Goal: Information Seeking & Learning: Compare options

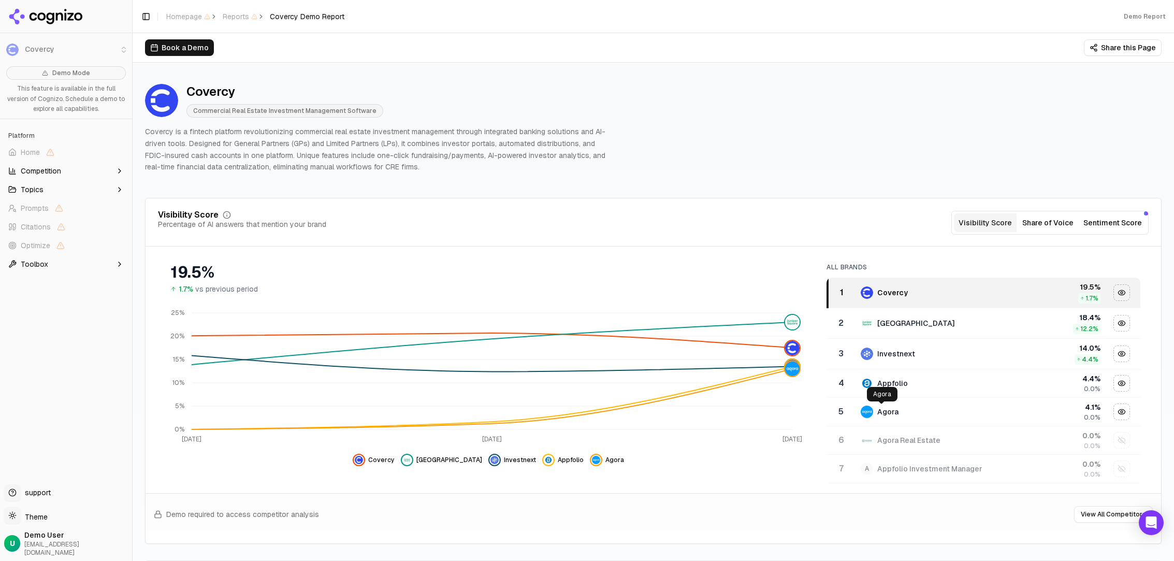
click at [877, 414] on div "Agora" at bounding box center [887, 411] width 21 height 10
click at [881, 388] on div "Appfolio" at bounding box center [934, 383] width 149 height 12
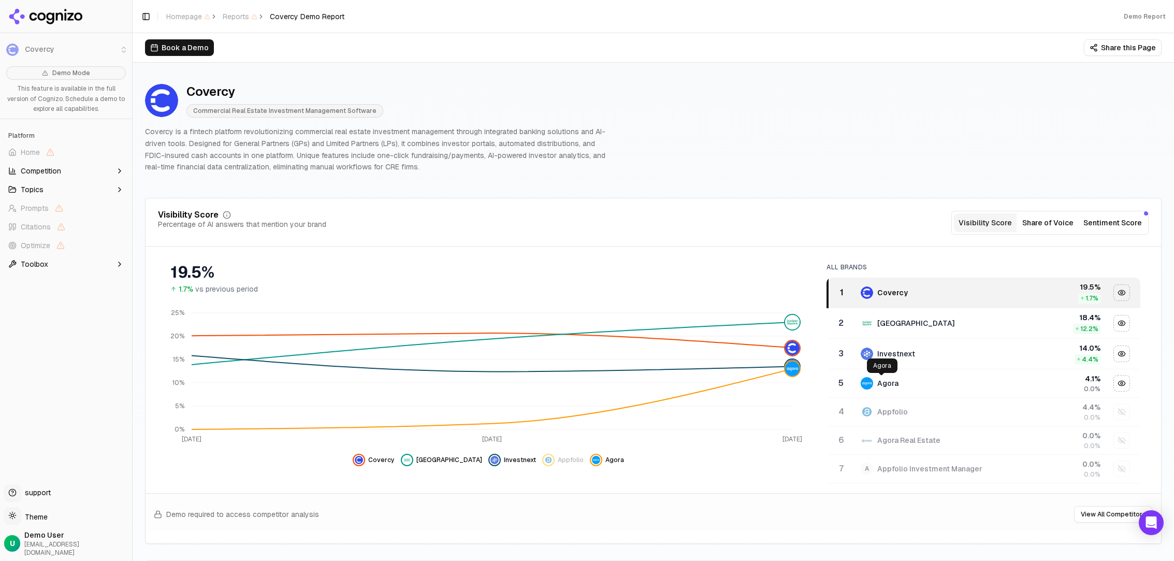
click at [889, 360] on div "Agora Agora" at bounding box center [882, 365] width 31 height 14
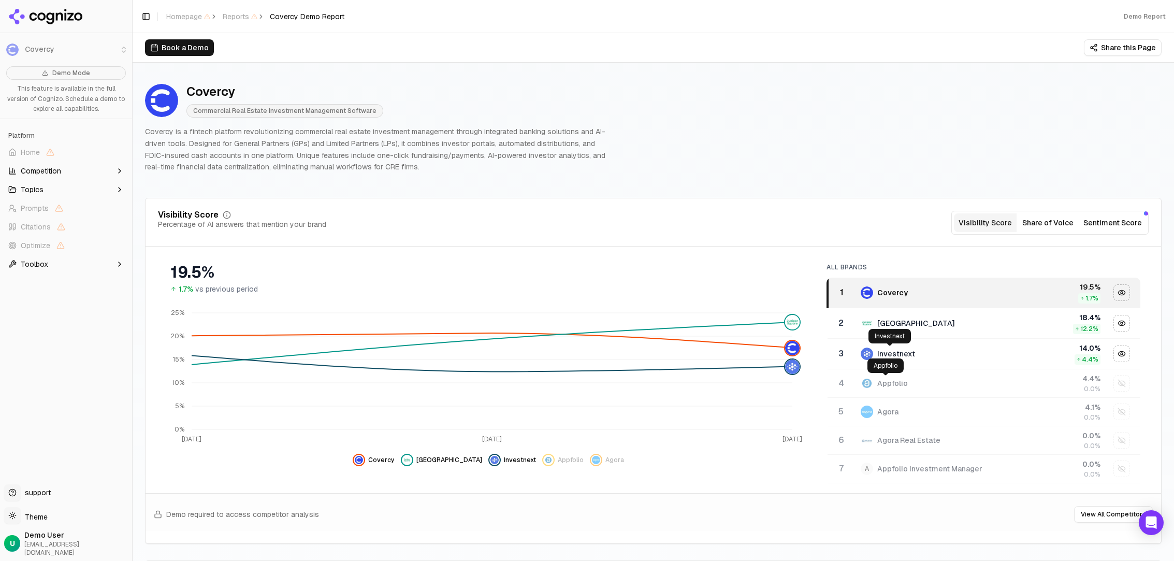
click at [890, 340] on polygon at bounding box center [888, 342] width 7 height 7
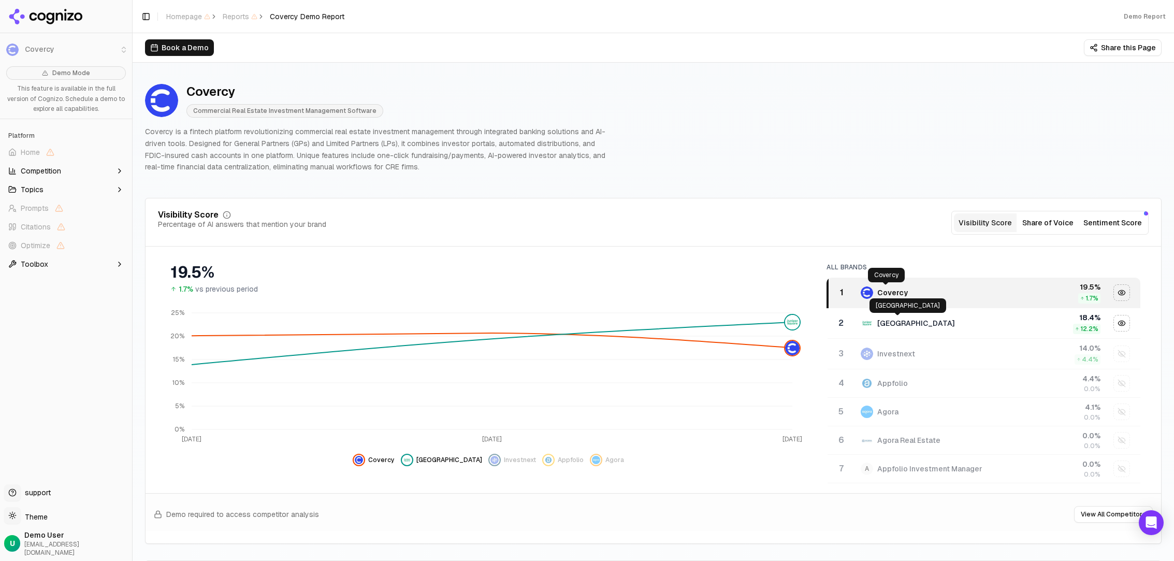
click at [883, 297] on div "Covercy" at bounding box center [892, 292] width 31 height 10
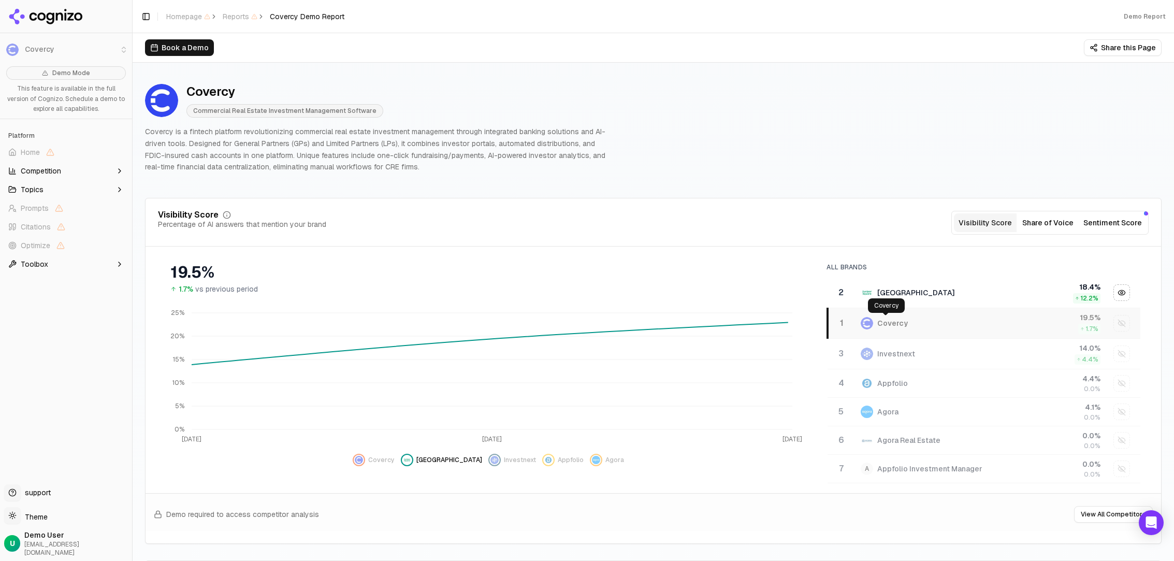
click at [883, 327] on div "Covercy" at bounding box center [892, 323] width 31 height 10
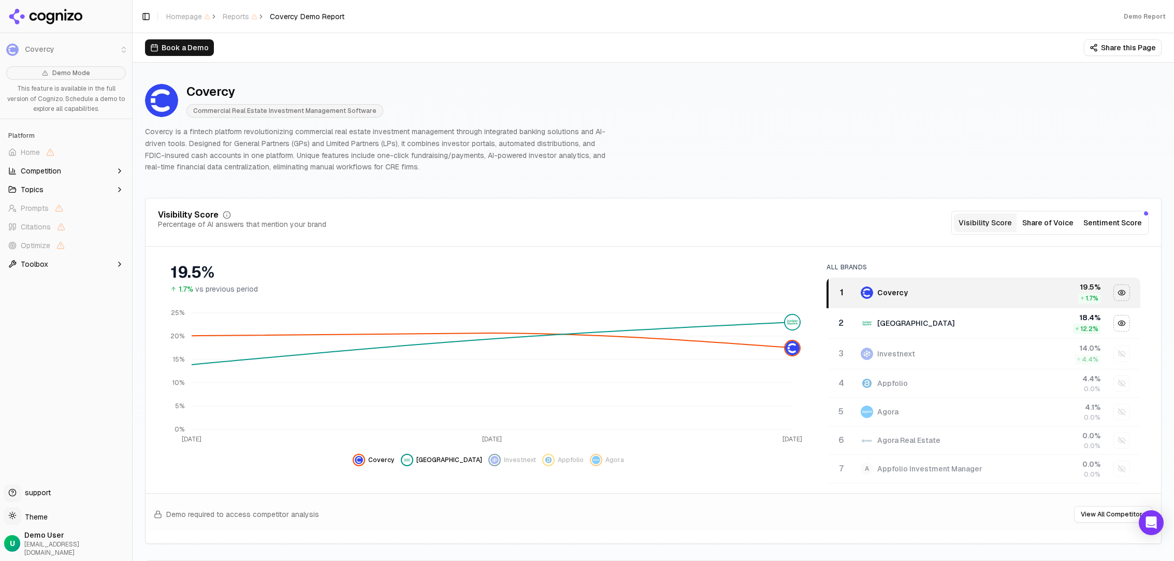
click at [887, 389] on div "Appfolio" at bounding box center [934, 383] width 149 height 12
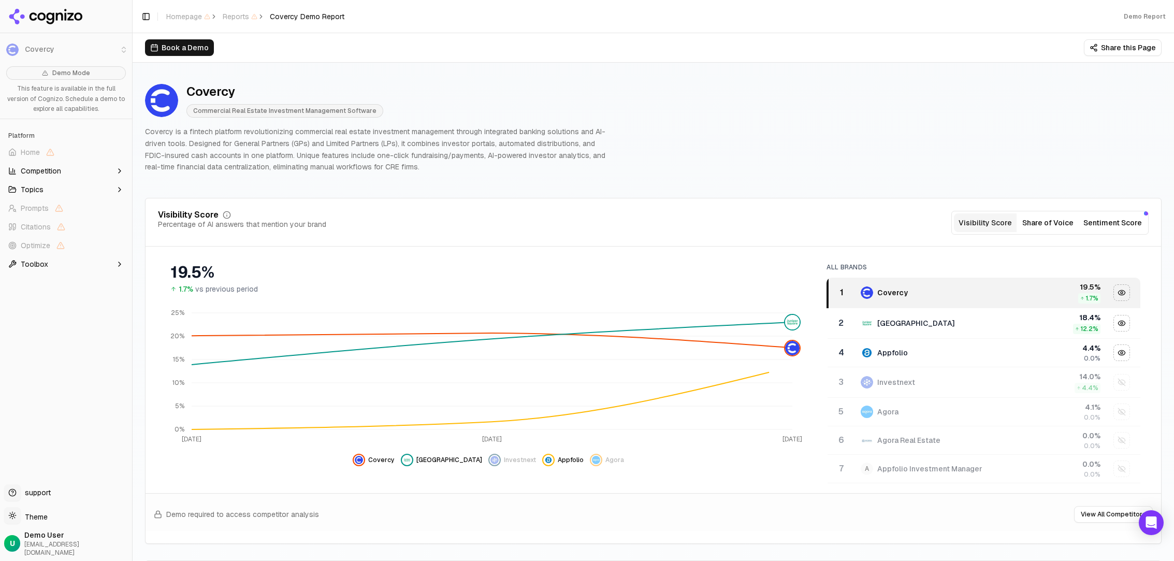
click at [887, 387] on div "Investnext" at bounding box center [934, 382] width 149 height 12
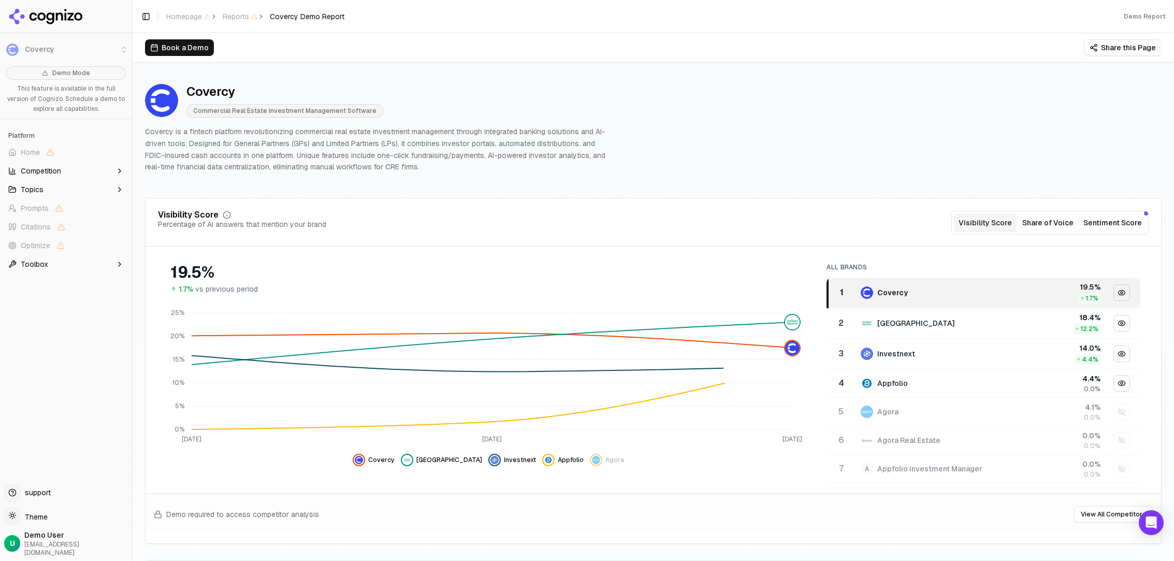
click at [887, 387] on div "Appfolio" at bounding box center [892, 383] width 31 height 10
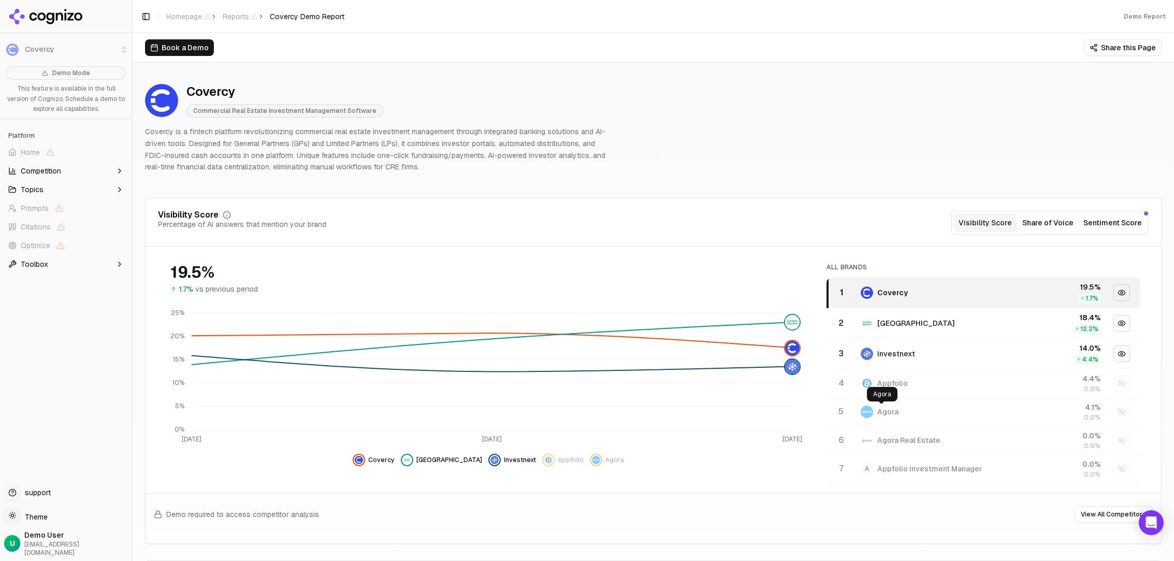
click at [883, 409] on div "Agora" at bounding box center [887, 411] width 21 height 10
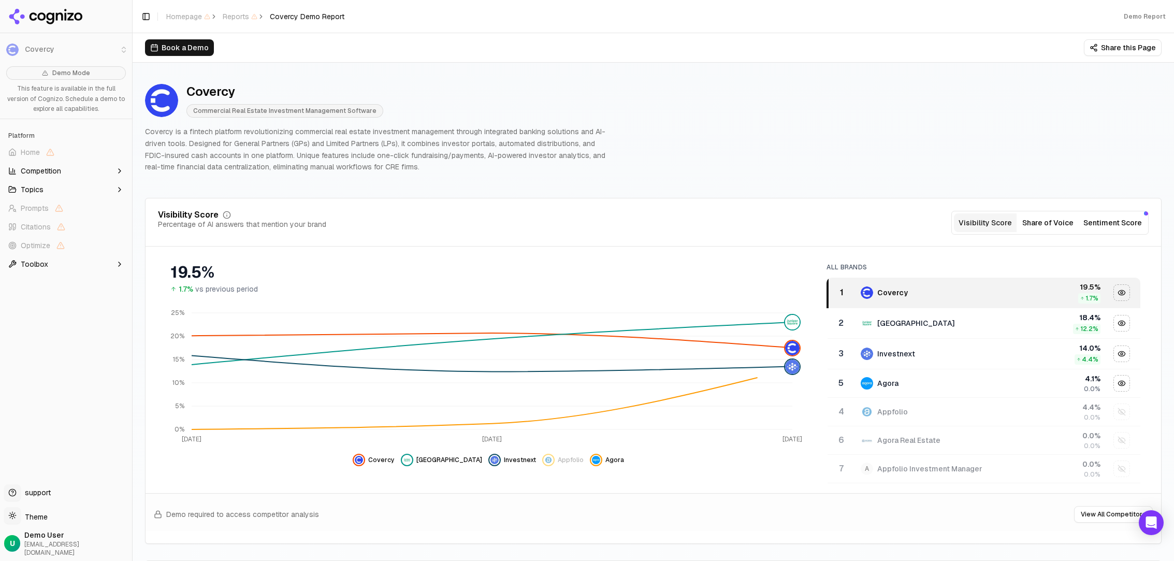
click at [883, 409] on div "Appfolio" at bounding box center [892, 411] width 31 height 10
click at [883, 409] on div "Agora" at bounding box center [887, 411] width 21 height 10
click at [883, 388] on div "Appfolio" at bounding box center [934, 383] width 149 height 12
click at [883, 387] on div "Agora" at bounding box center [887, 383] width 21 height 10
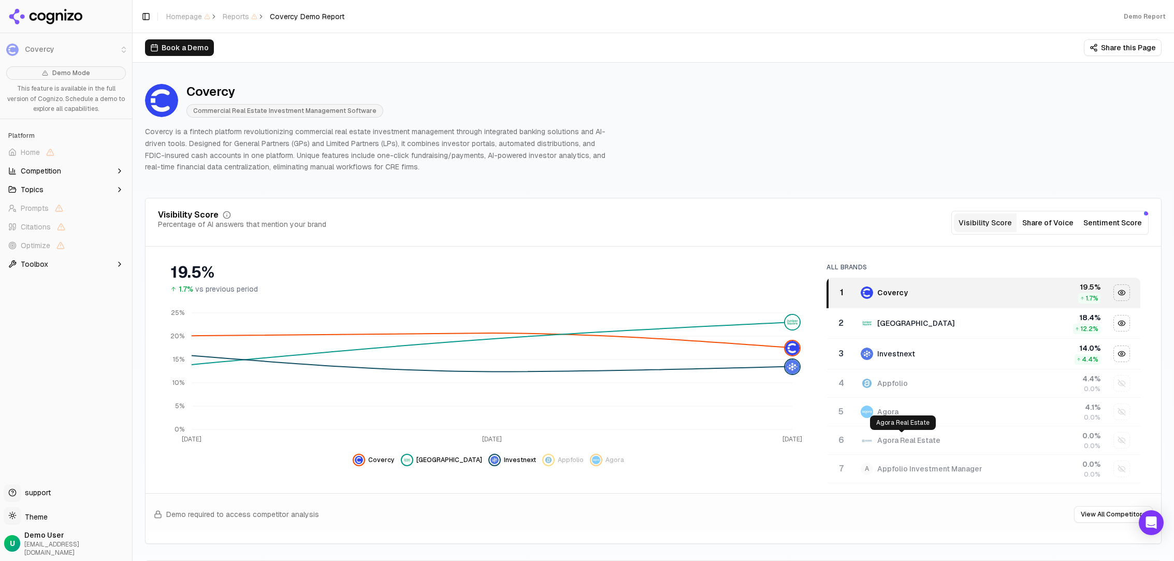
click at [910, 444] on div "Agora Real Estate" at bounding box center [908, 440] width 63 height 10
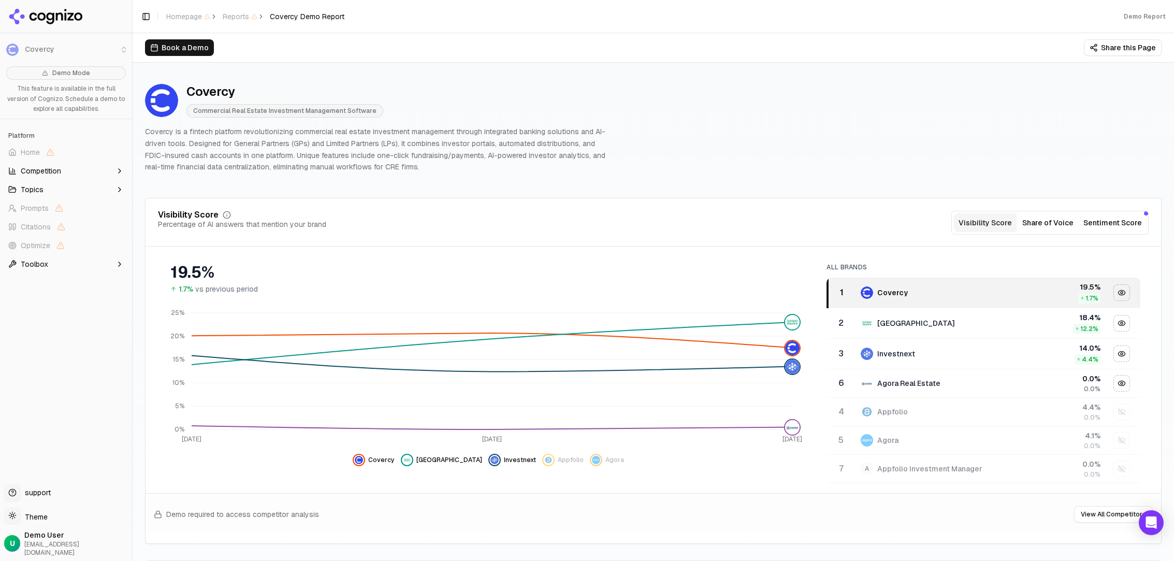
scroll to position [52, 0]
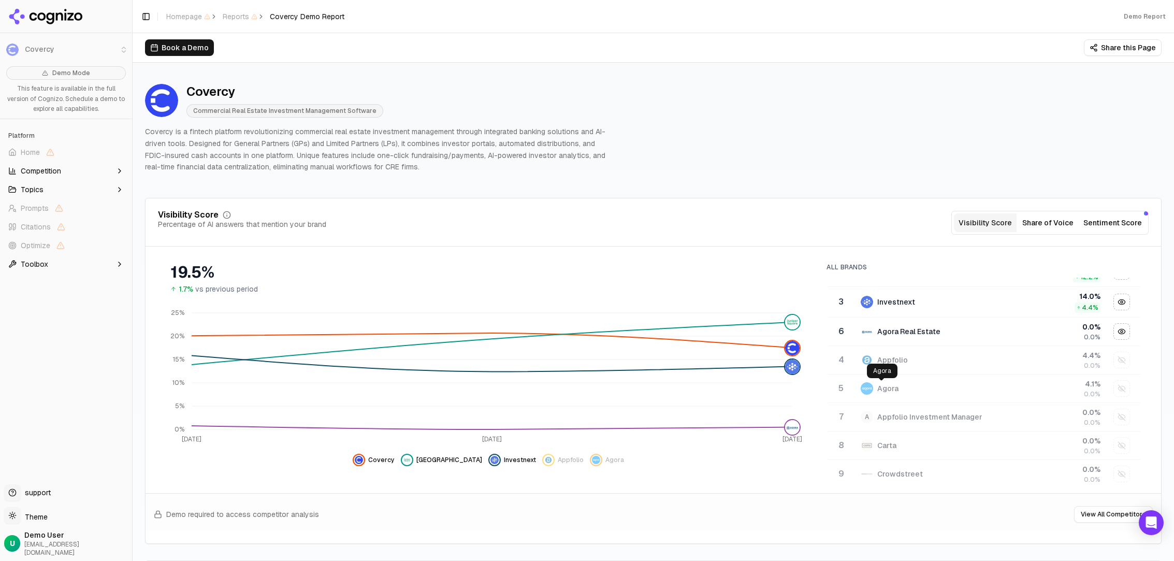
click at [871, 363] on div "Agora Agora" at bounding box center [882, 370] width 31 height 14
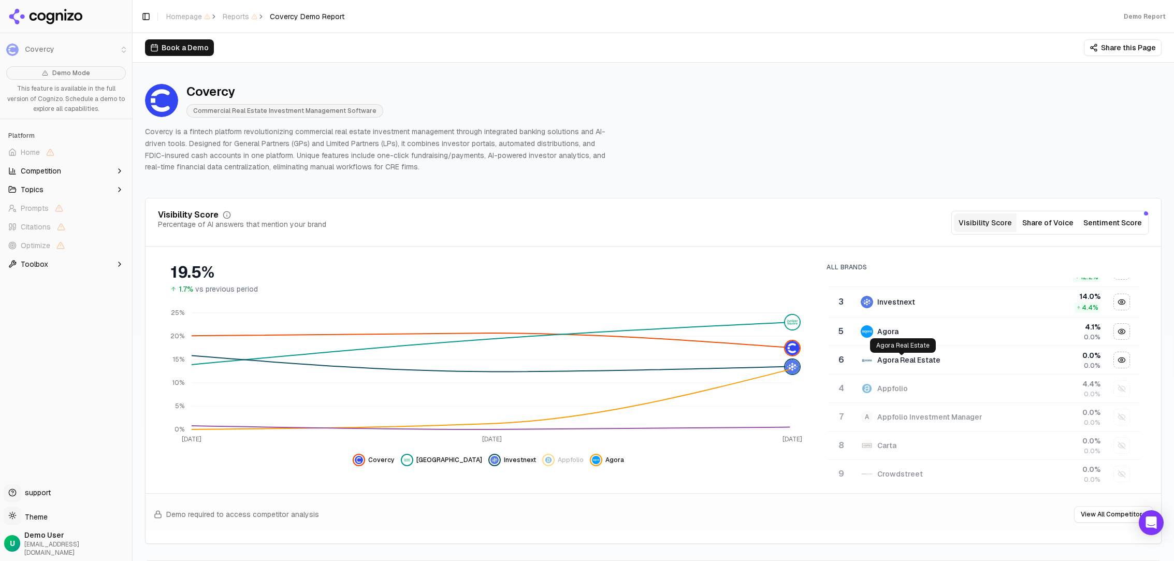
scroll to position [0, 0]
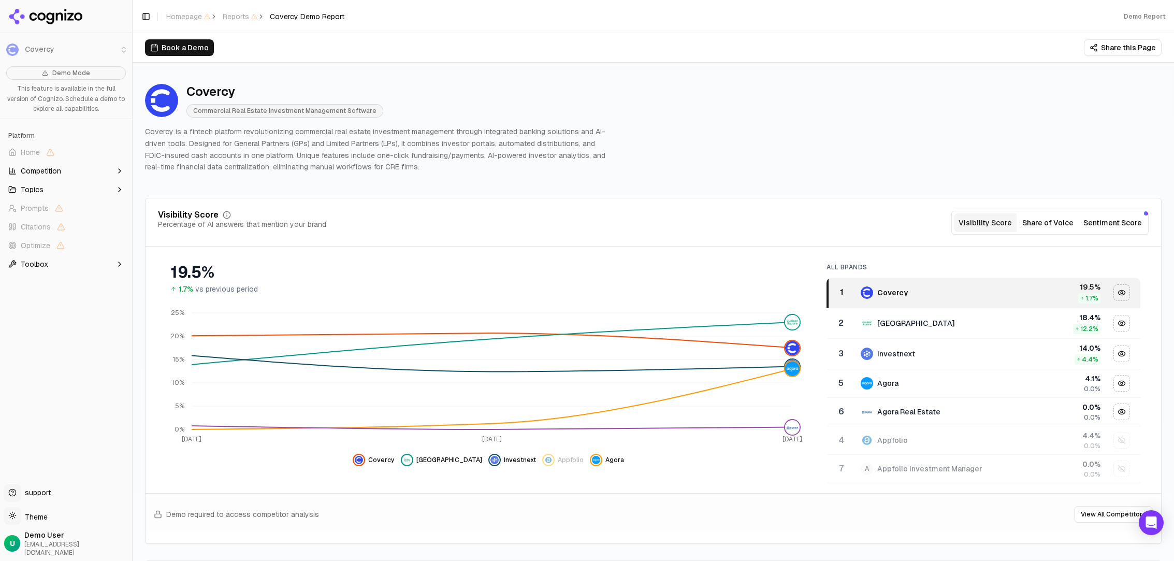
click at [879, 381] on div "Agora" at bounding box center [887, 383] width 21 height 10
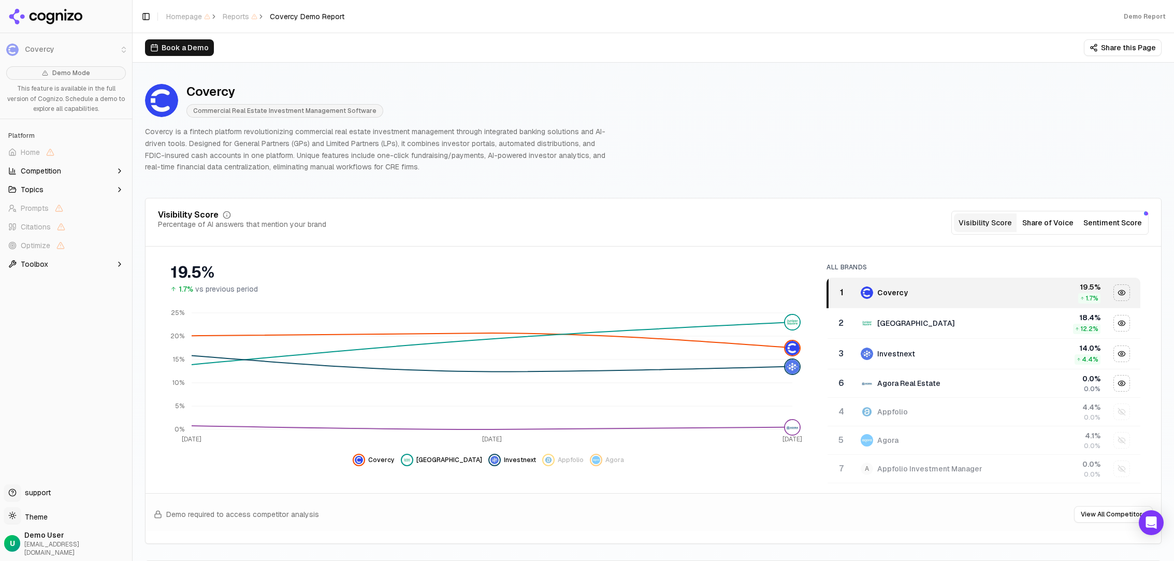
click at [588, 175] on div "Covercy Commercial Real Estate Investment Management Software Covercy is a fint…" at bounding box center [653, 128] width 1016 height 106
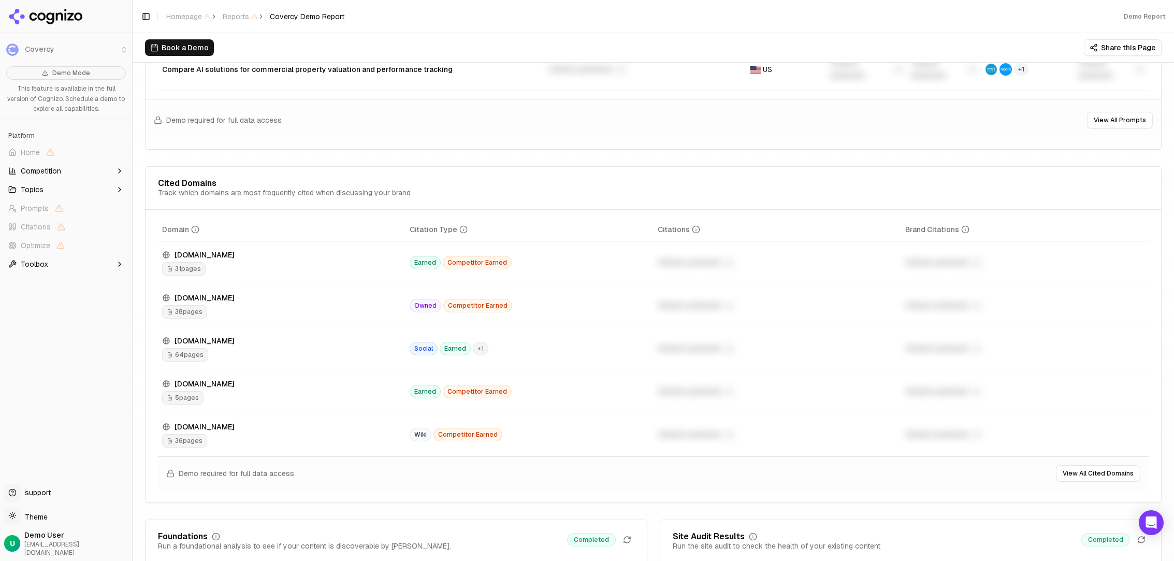
scroll to position [1087, 0]
